Goal: Task Accomplishment & Management: Use online tool/utility

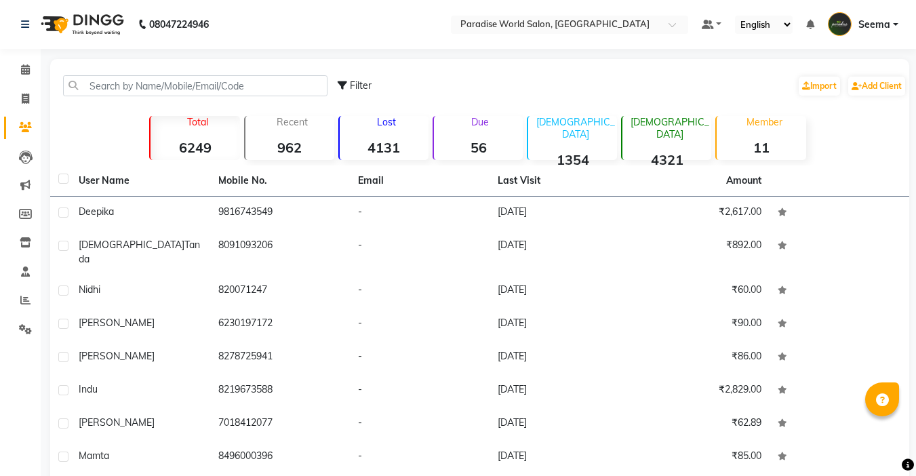
select select "100"
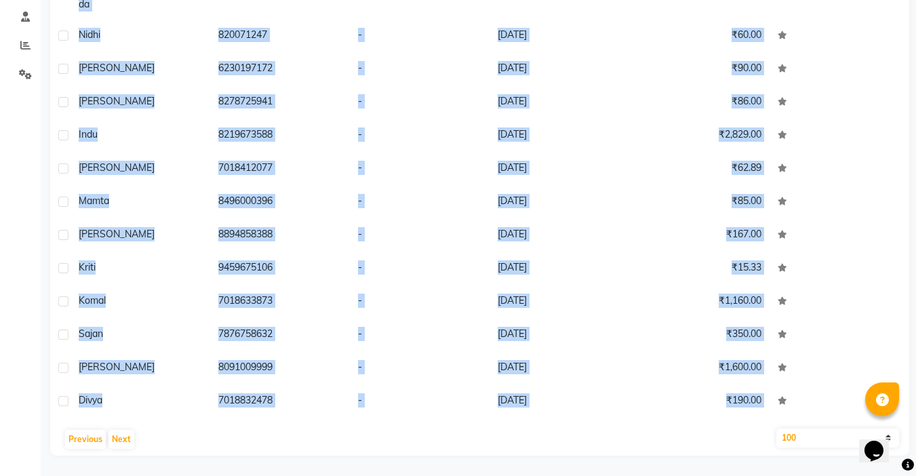
scroll to position [2869, 0]
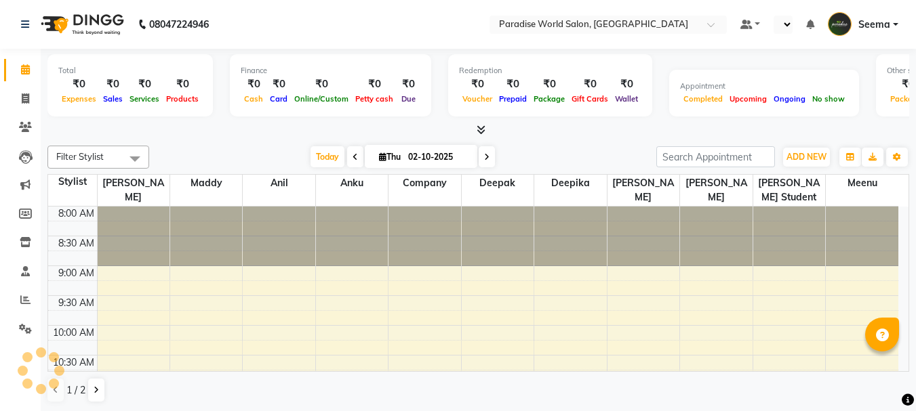
select select "en"
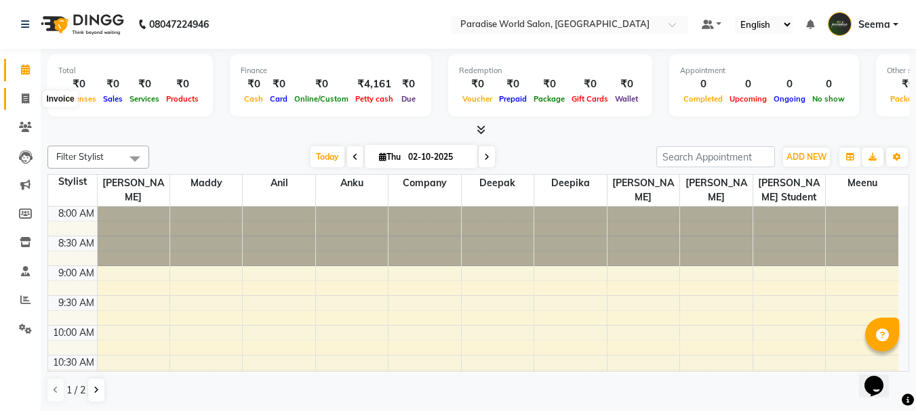
click at [22, 97] on icon at bounding box center [25, 99] width 7 height 10
select select "service"
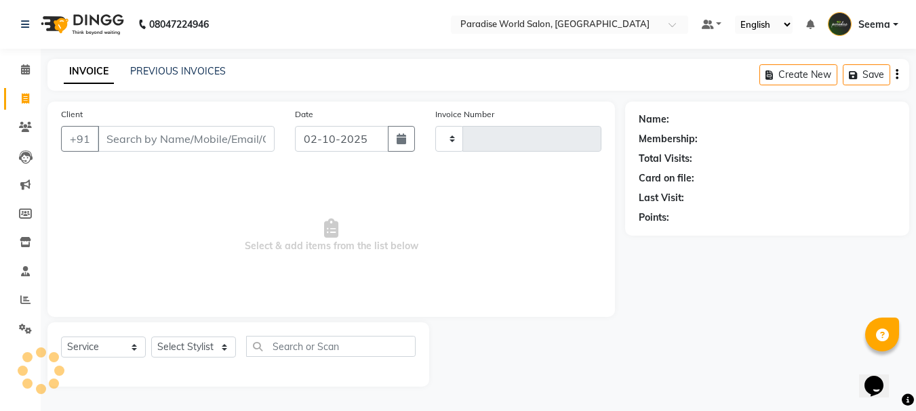
type input "2914"
select select "4451"
click at [217, 142] on input "Client" at bounding box center [188, 139] width 180 height 26
click at [175, 143] on input "Client" at bounding box center [188, 139] width 180 height 26
click at [225, 140] on input "Client" at bounding box center [188, 139] width 180 height 26
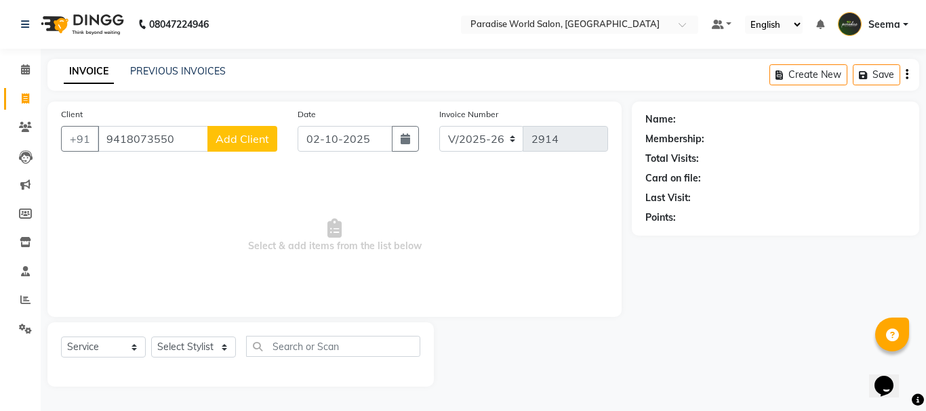
type input "9418073550"
click at [227, 137] on span "Add Client" at bounding box center [243, 139] width 54 height 14
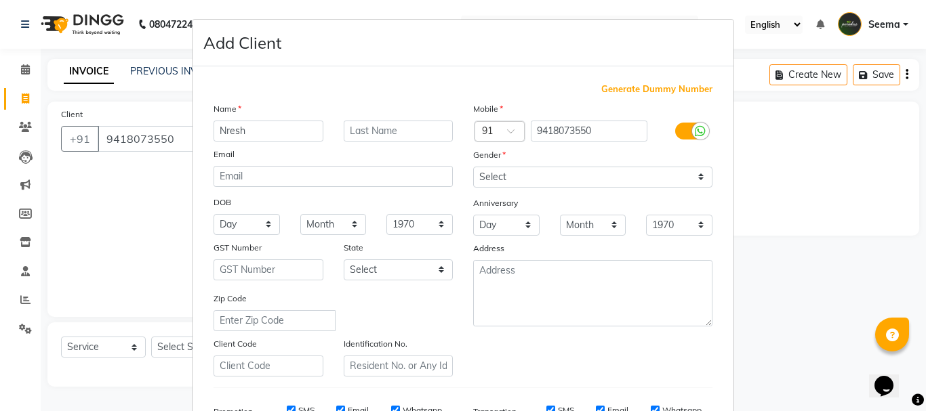
type input "Nresh"
click at [544, 176] on select "Select [DEMOGRAPHIC_DATA] [DEMOGRAPHIC_DATA] Other Prefer Not To Say" at bounding box center [592, 177] width 239 height 21
select select "[DEMOGRAPHIC_DATA]"
click at [473, 167] on select "Select [DEMOGRAPHIC_DATA] [DEMOGRAPHIC_DATA] Other Prefer Not To Say" at bounding box center [592, 177] width 239 height 21
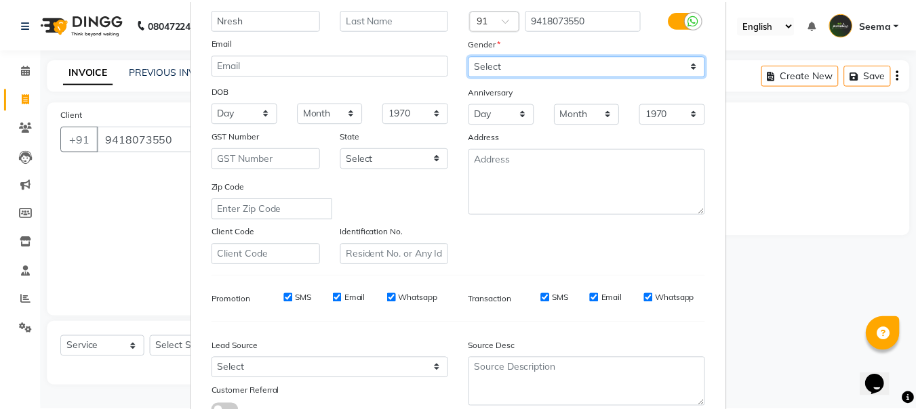
scroll to position [214, 0]
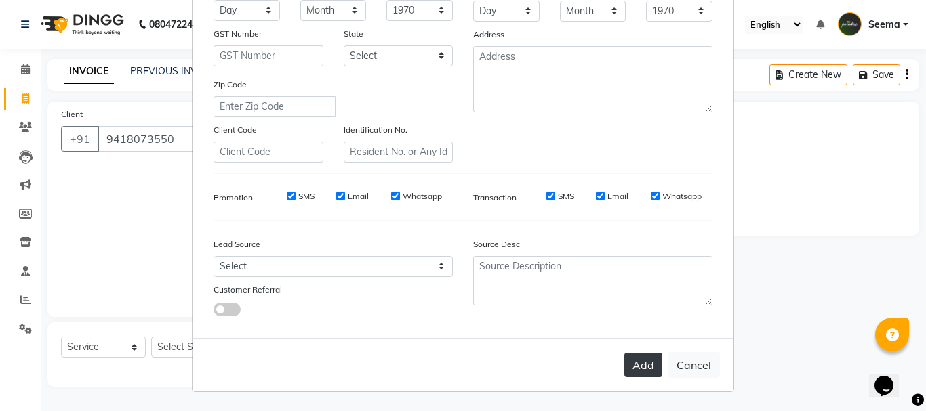
click at [644, 367] on button "Add" at bounding box center [643, 365] width 38 height 24
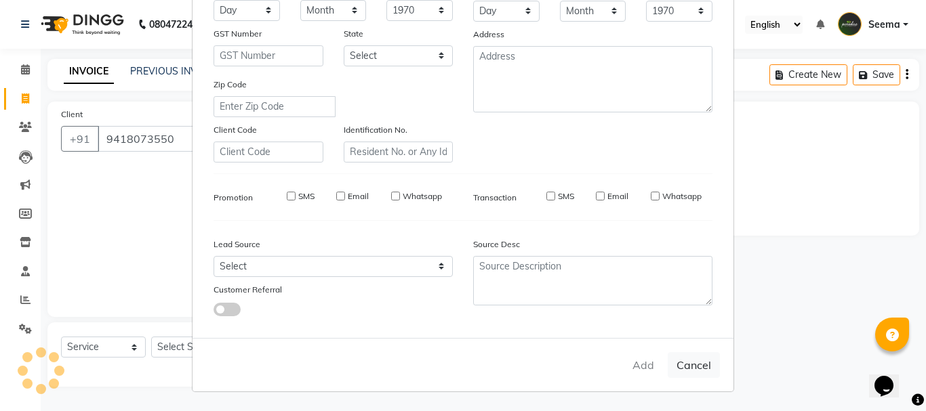
select select
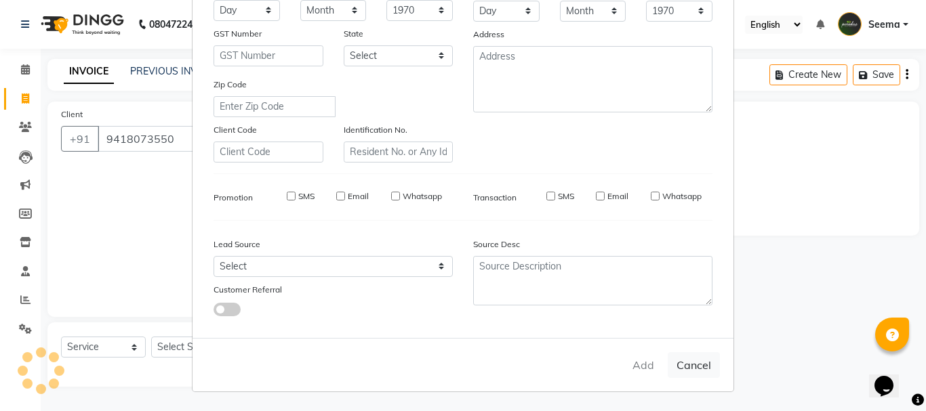
select select
checkbox input "false"
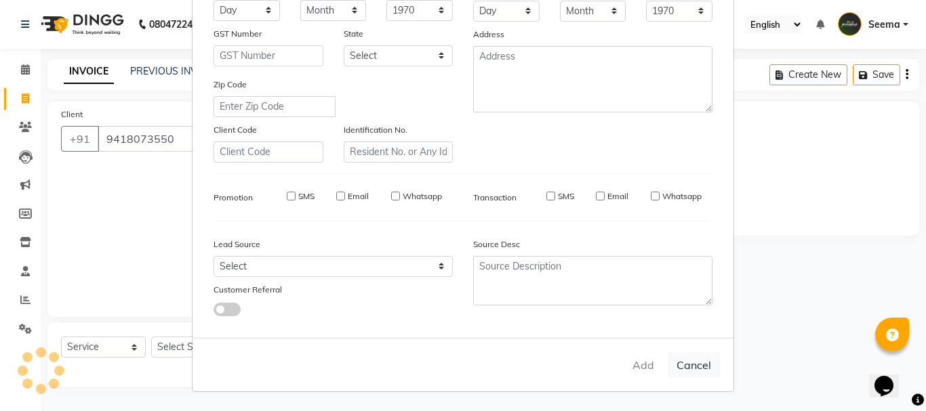
checkbox input "false"
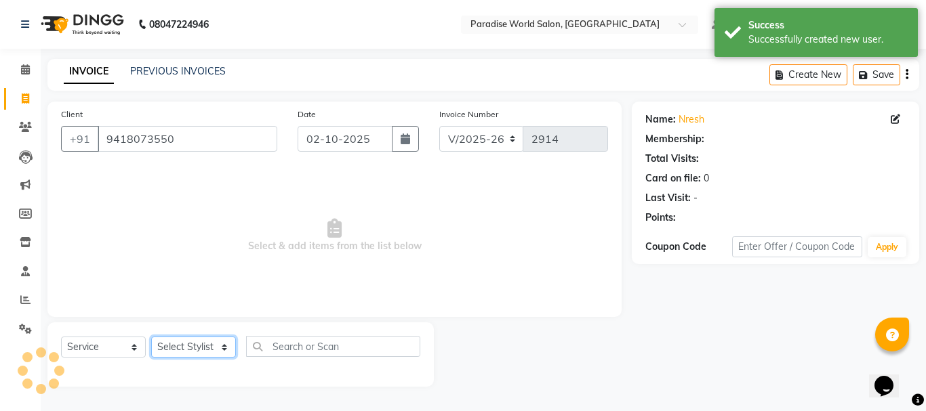
click at [171, 346] on select "Select Stylist [PERSON_NAME] [PERSON_NAME] [PERSON_NAME] company Deepak [PERSON…" at bounding box center [193, 347] width 85 height 21
select select "1: Object"
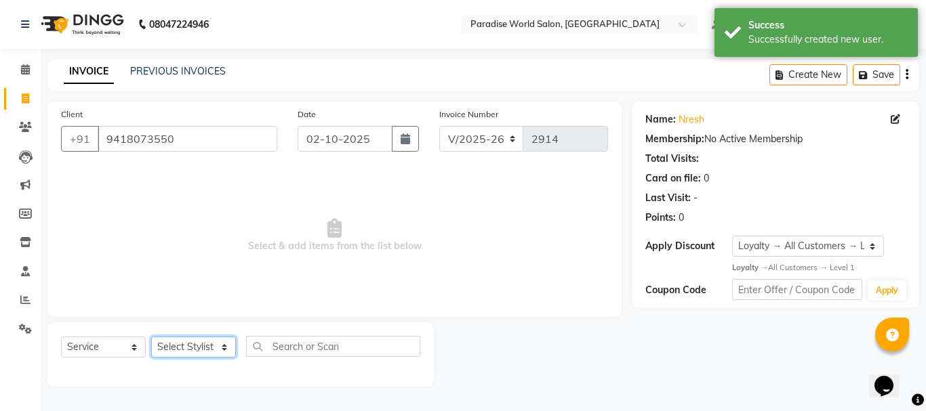
select select "30995"
click at [151, 337] on select "Select Stylist [PERSON_NAME] [PERSON_NAME] [PERSON_NAME] company Deepak [PERSON…" at bounding box center [193, 347] width 85 height 21
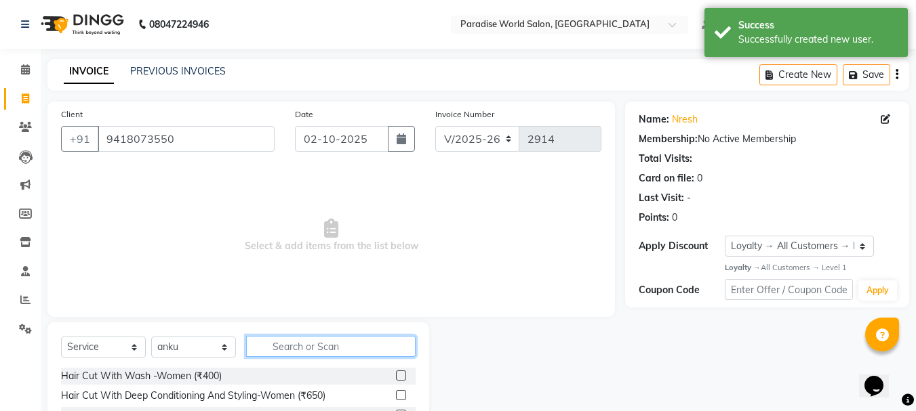
click at [357, 343] on input "text" at bounding box center [330, 346] width 169 height 21
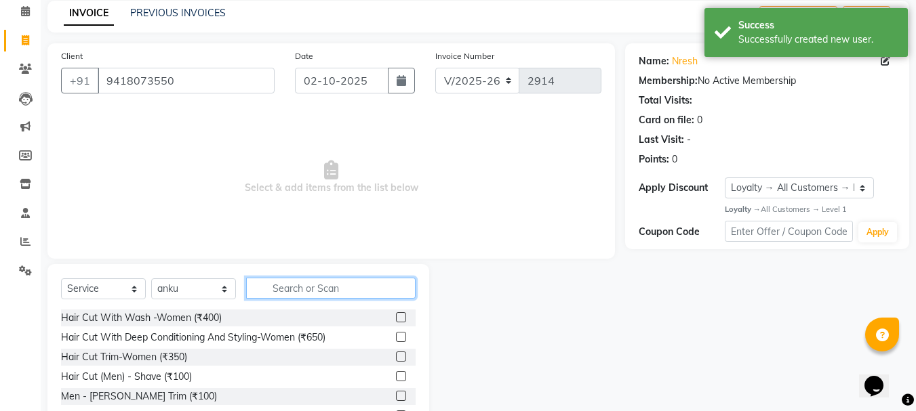
scroll to position [131, 0]
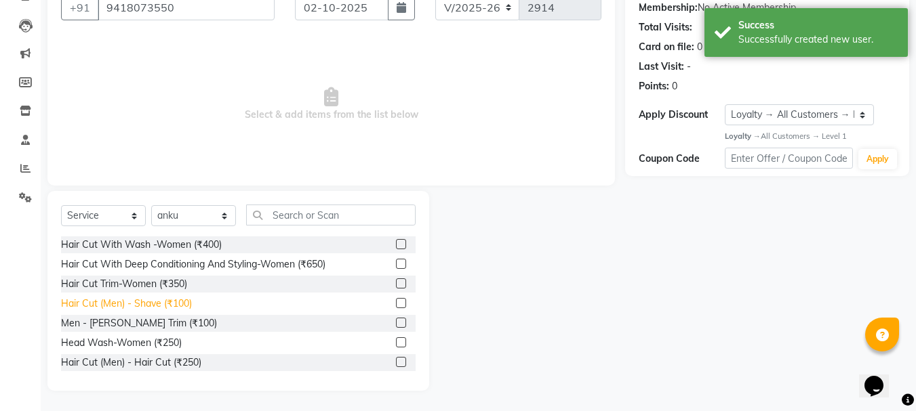
click at [170, 306] on div "Hair Cut (Men) - Shave (₹100)" at bounding box center [126, 304] width 131 height 14
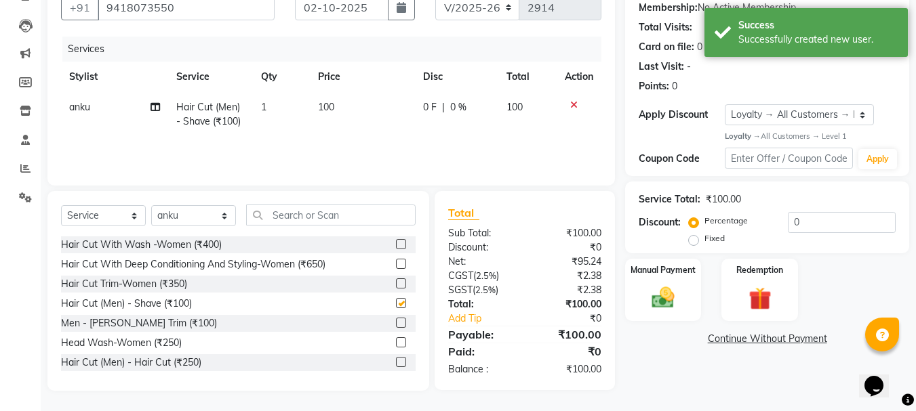
checkbox input "false"
click at [666, 292] on img at bounding box center [663, 298] width 38 height 27
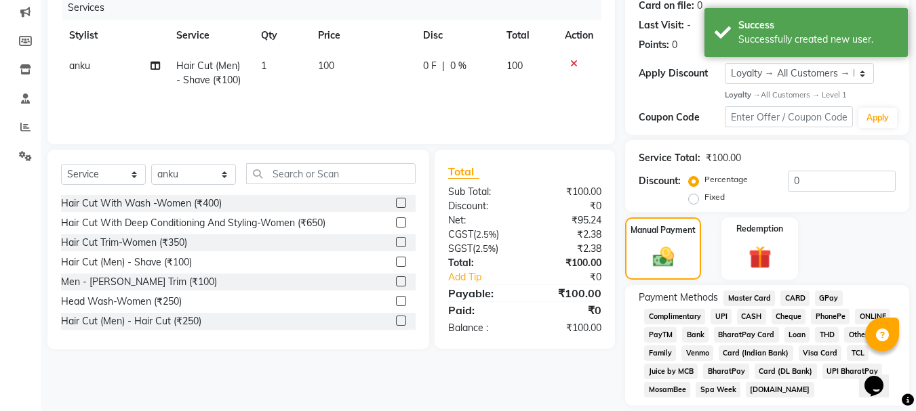
scroll to position [216, 0]
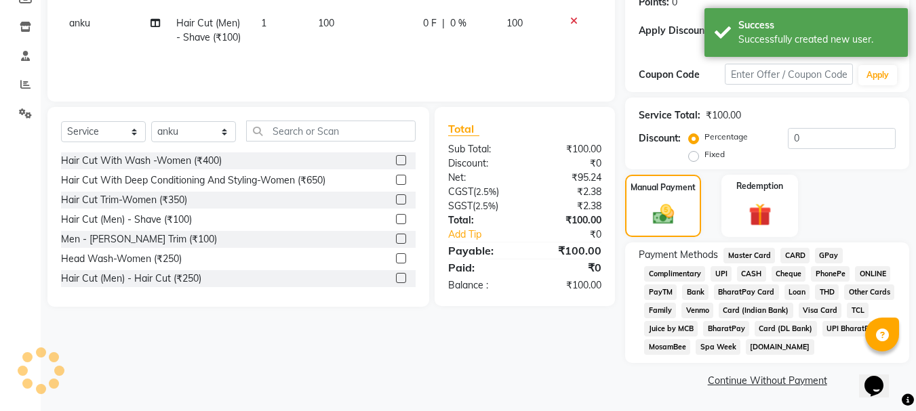
click at [744, 274] on span "CASH" at bounding box center [751, 274] width 29 height 16
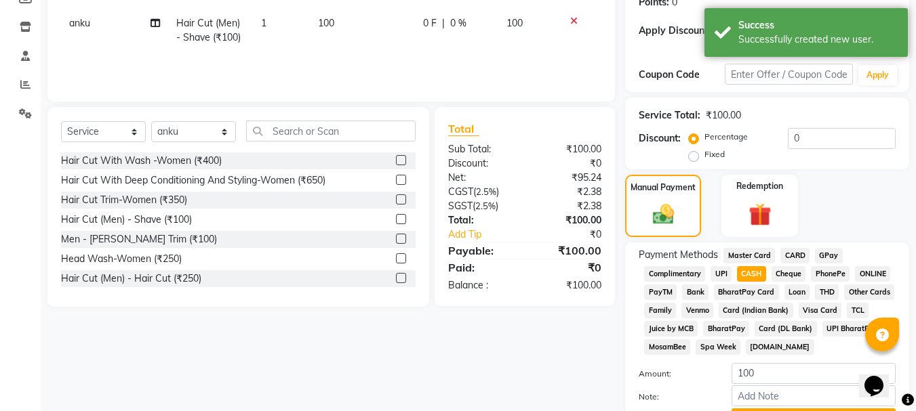
scroll to position [287, 0]
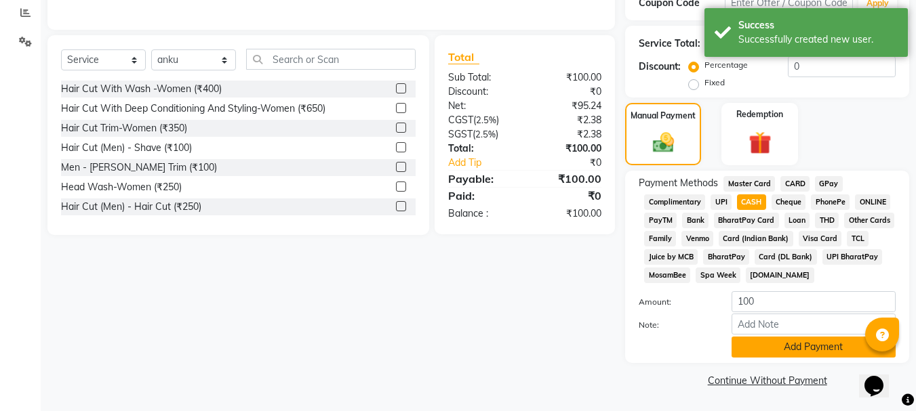
click at [787, 354] on button "Add Payment" at bounding box center [813, 347] width 164 height 21
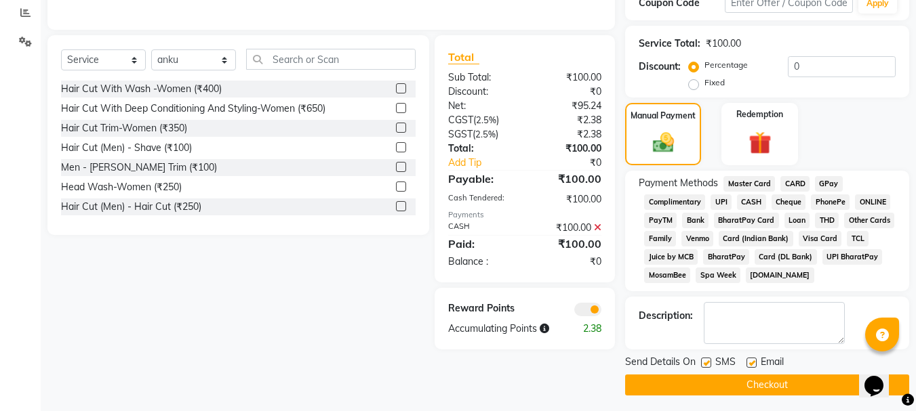
click at [779, 385] on button "Checkout" at bounding box center [767, 385] width 284 height 21
